Goal: Find specific page/section: Find specific page/section

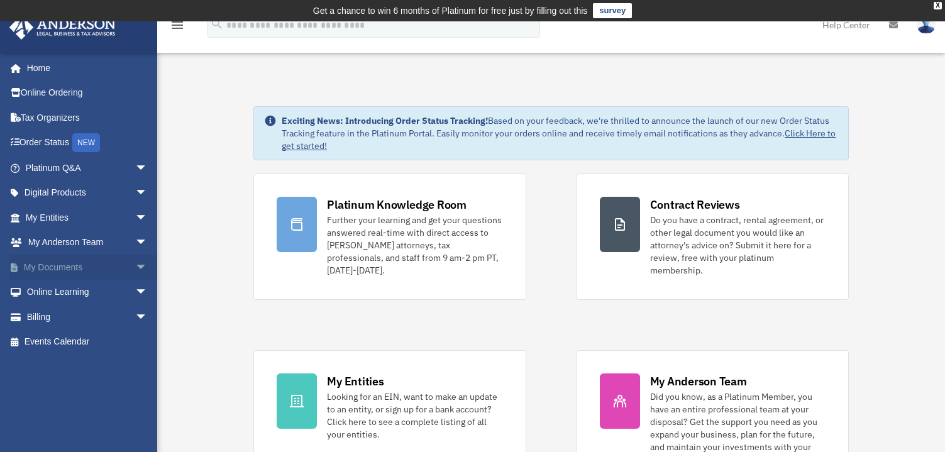
click at [78, 268] on link "My Documents arrow_drop_down" at bounding box center [88, 267] width 158 height 25
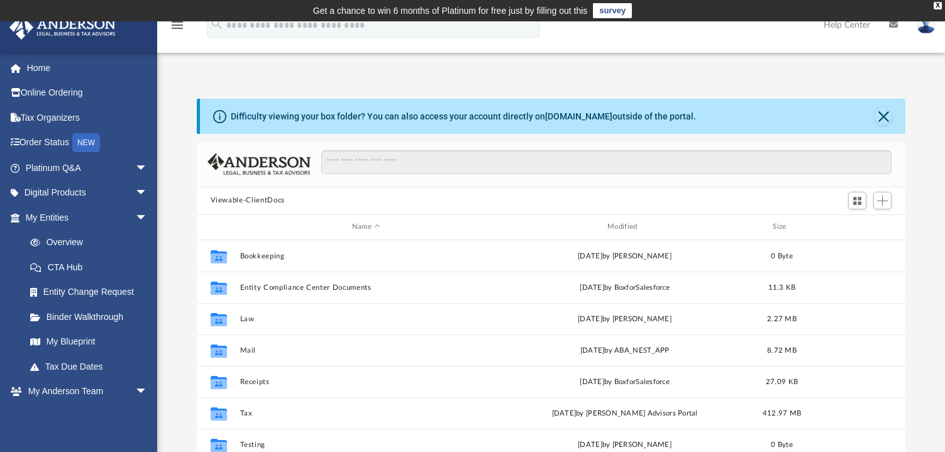
scroll to position [63, 0]
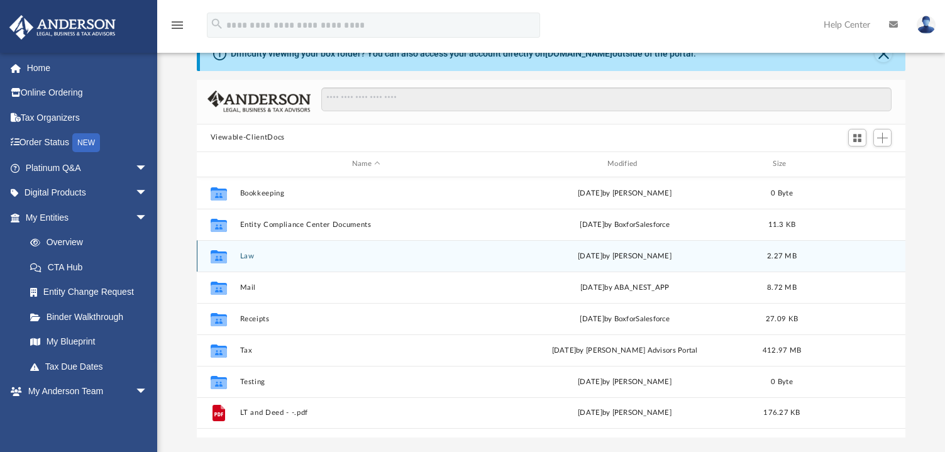
click at [242, 252] on button "Law" at bounding box center [366, 256] width 253 height 8
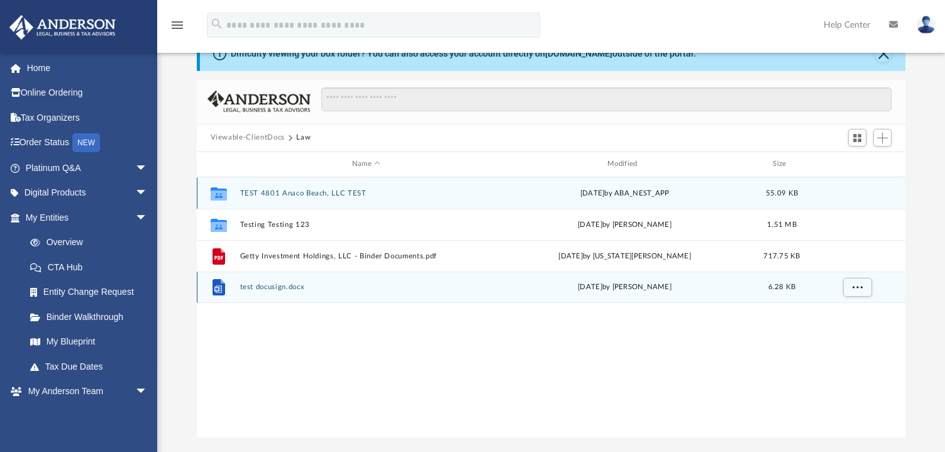
scroll to position [0, 0]
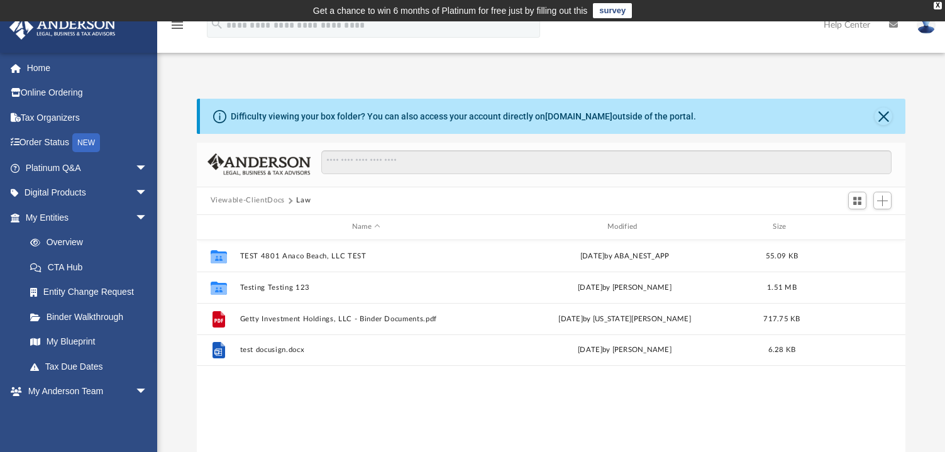
click at [252, 201] on button "Viewable-ClientDocs" at bounding box center [248, 200] width 74 height 11
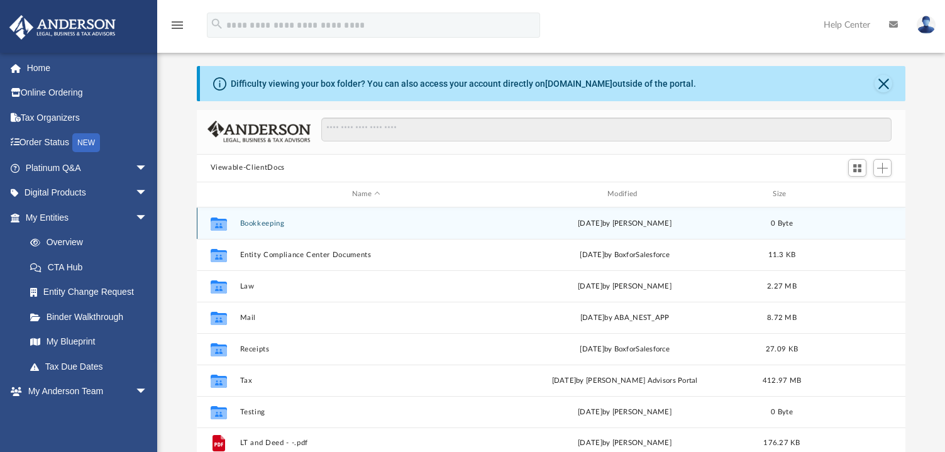
scroll to position [63, 0]
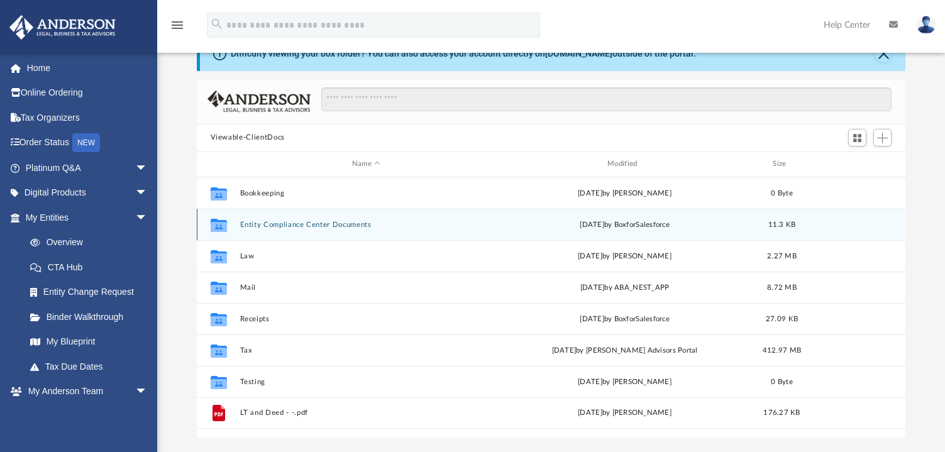
click at [253, 225] on button "Entity Compliance Center Documents" at bounding box center [366, 225] width 253 height 8
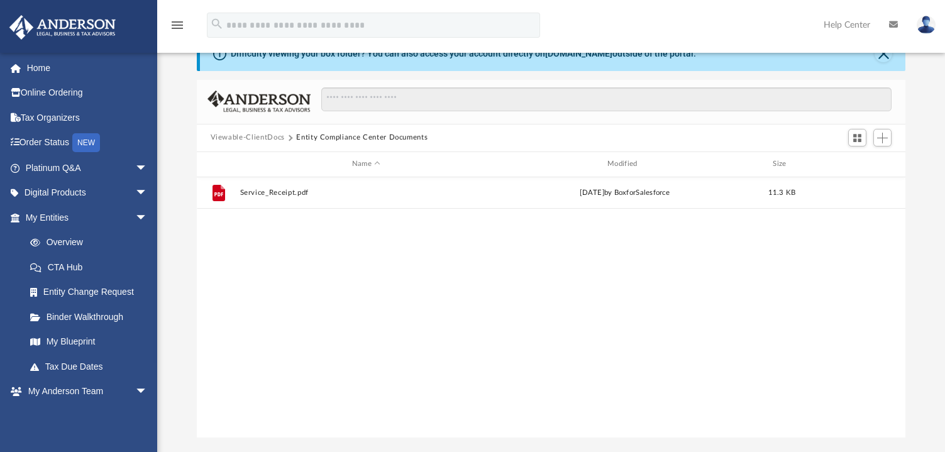
click at [243, 136] on button "Viewable-ClientDocs" at bounding box center [248, 137] width 74 height 11
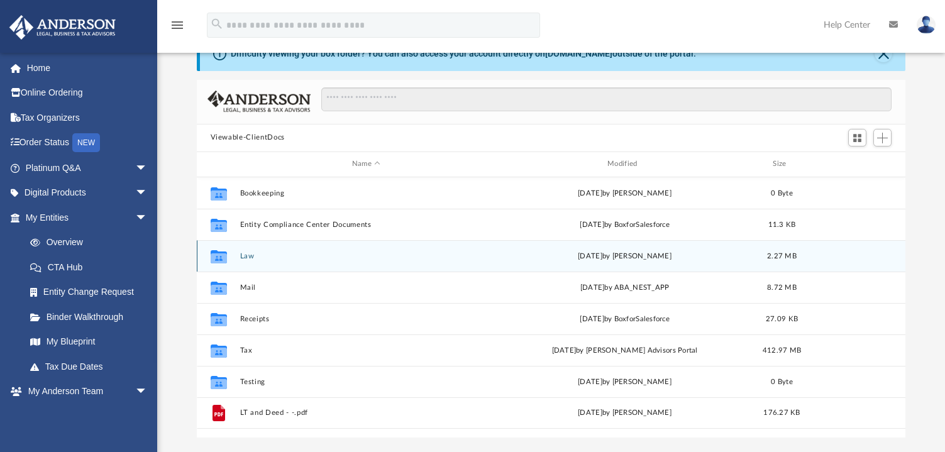
click at [243, 257] on button "Law" at bounding box center [366, 256] width 253 height 8
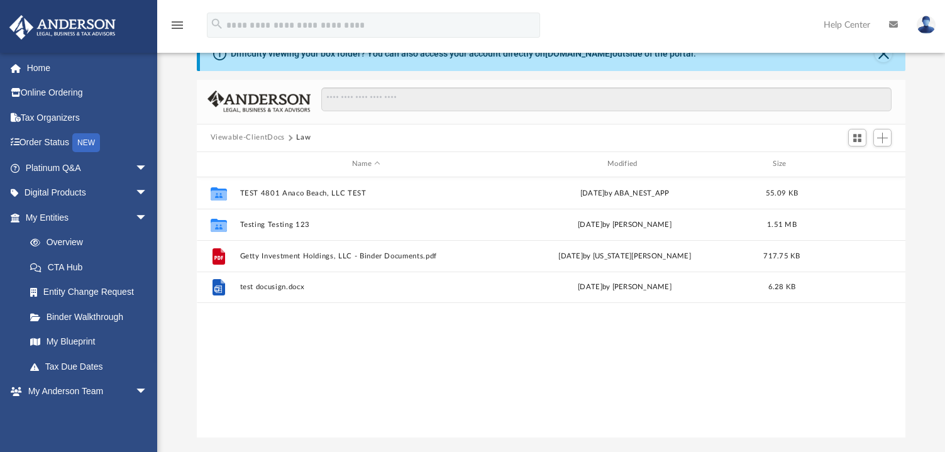
click at [240, 133] on button "Viewable-ClientDocs" at bounding box center [248, 137] width 74 height 11
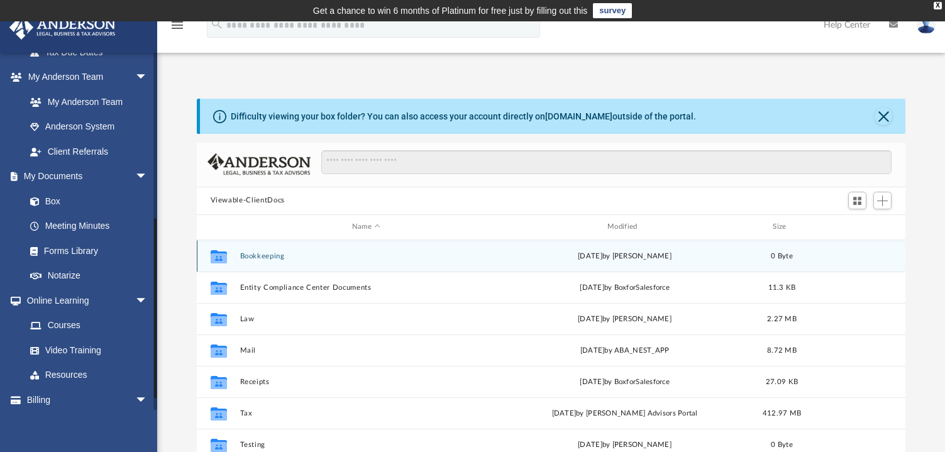
scroll to position [345, 0]
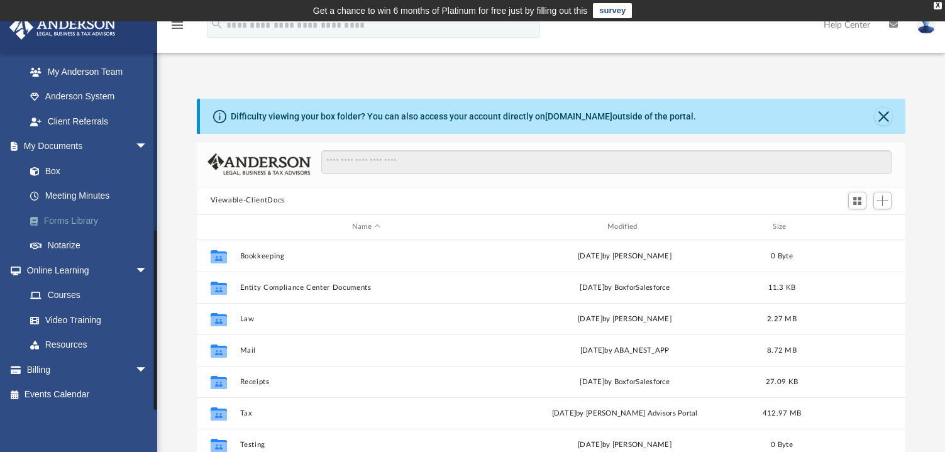
click at [69, 221] on link "Forms Library" at bounding box center [92, 220] width 149 height 25
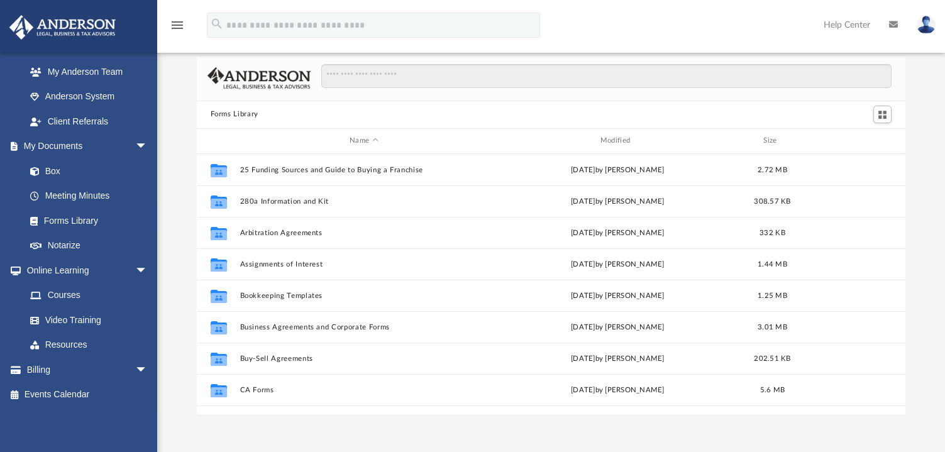
scroll to position [63, 0]
